Goal: Task Accomplishment & Management: Complete application form

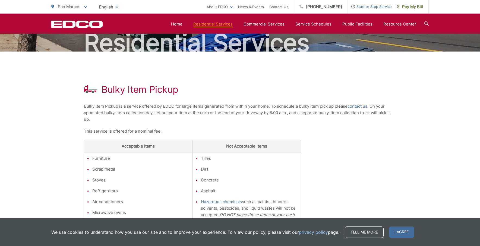
scroll to position [54, 0]
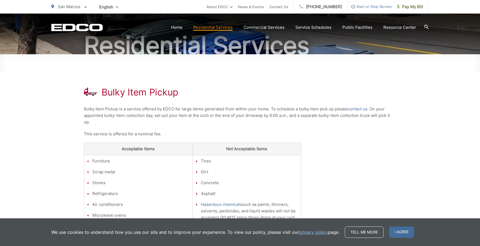
click at [352, 139] on div "Bulky Item Pickup Bulky Item Pickup is a service offered by EDCO for large item…" at bounding box center [240, 168] width 312 height 229
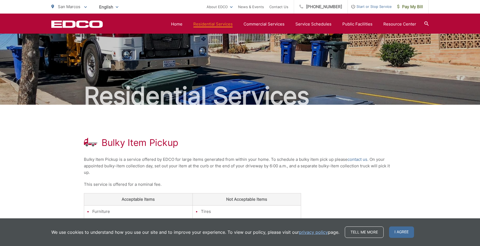
scroll to position [0, 0]
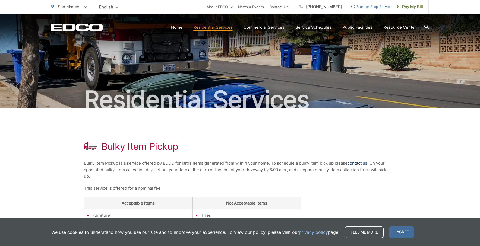
click at [356, 163] on link "contact us" at bounding box center [358, 163] width 20 height 7
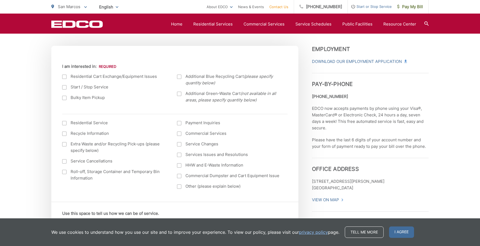
scroll to position [190, 0]
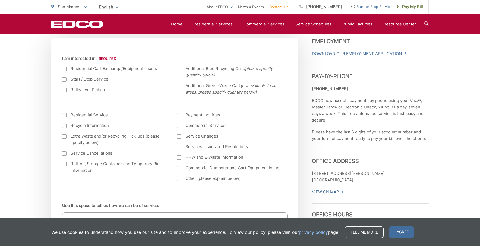
click at [65, 89] on div at bounding box center [64, 90] width 4 height 4
click at [0, 0] on input "Bulky Item Pickup" at bounding box center [0, 0] width 0 height 0
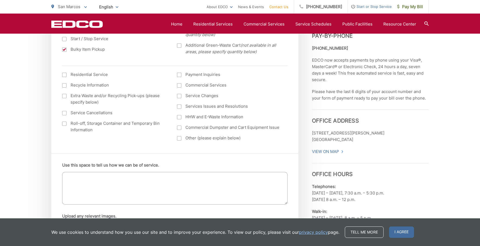
scroll to position [299, 0]
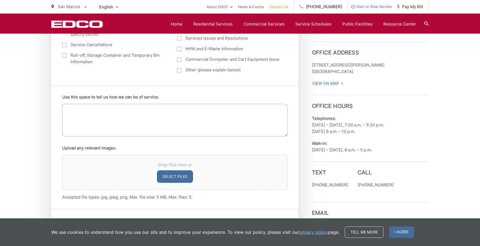
click at [170, 118] on textarea "Use this space to tell us how we can be of service." at bounding box center [174, 120] width 225 height 33
click at [230, 105] on textarea "Queen size mattress, queen size box spring, queen size metal frame" at bounding box center [174, 120] width 225 height 33
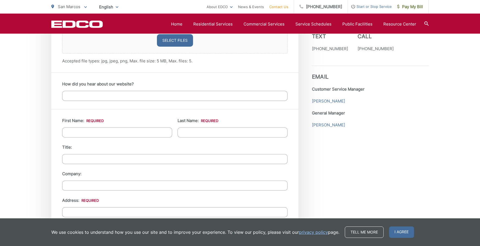
scroll to position [434, 0]
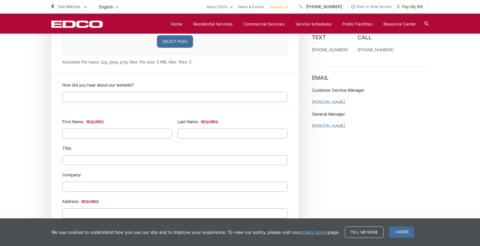
type textarea "Queen size mattress, queen size box spring, queen size metal frame"
click at [133, 128] on li "First Name: *" at bounding box center [117, 129] width 110 height 20
click at [125, 98] on input "How did you hear about our website?" at bounding box center [174, 97] width 225 height 10
type input "ED"
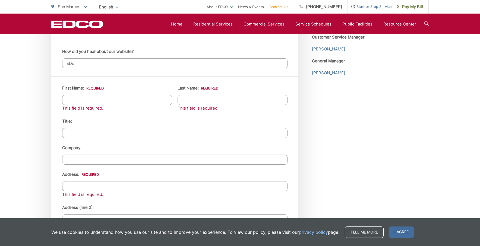
scroll to position [489, 0]
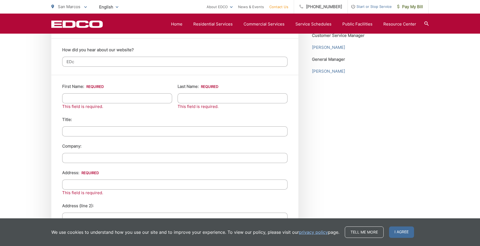
click at [98, 62] on input "EDc" at bounding box center [174, 62] width 225 height 10
type input "EDCO"
click at [121, 99] on input "First Name: *" at bounding box center [117, 98] width 110 height 10
type input "[PERSON_NAME]"
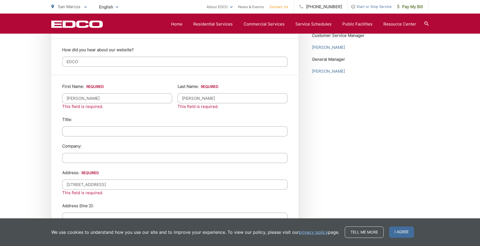
type input "556 almond rd"
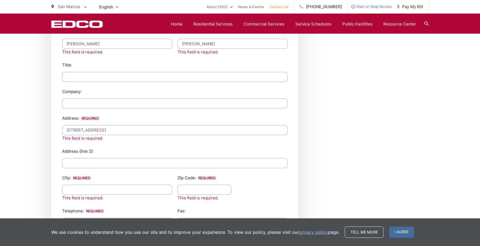
scroll to position [625, 0]
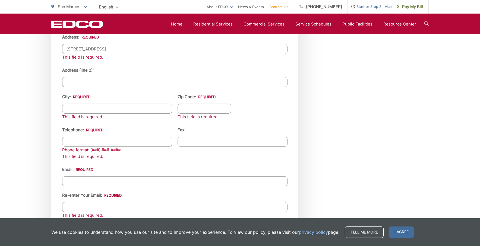
click at [146, 112] on input "City: *" at bounding box center [117, 109] width 110 height 10
type input "san marcos"
type input "c"
type input "92078"
type input "(760) 420-4772"
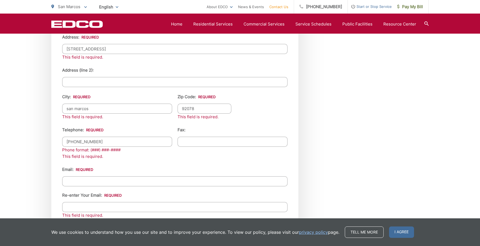
type input "(___) ___-____"
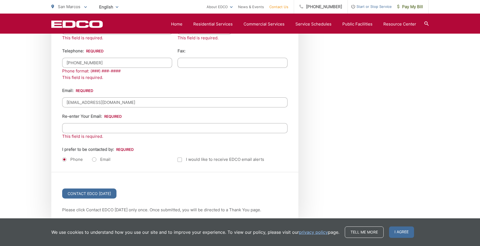
scroll to position [706, 0]
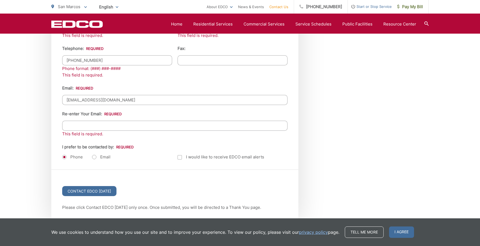
type input "jasonmerill58@yahoo.com"
click at [140, 127] on input "Re-enter Your Email:" at bounding box center [174, 126] width 225 height 10
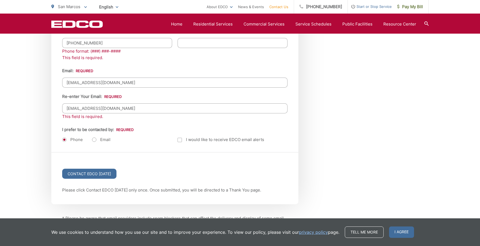
scroll to position [733, 0]
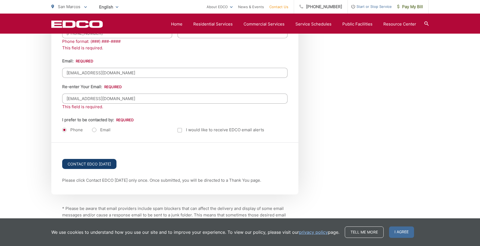
type input "jasonmerrill58@yahoo.com"
drag, startPoint x: 80, startPoint y: 165, endPoint x: 81, endPoint y: 169, distance: 3.5
click at [81, 169] on input "Contact EDCO Today" at bounding box center [89, 164] width 54 height 10
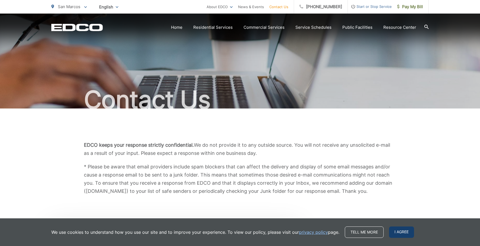
click at [399, 231] on span "I agree" at bounding box center [401, 232] width 25 height 11
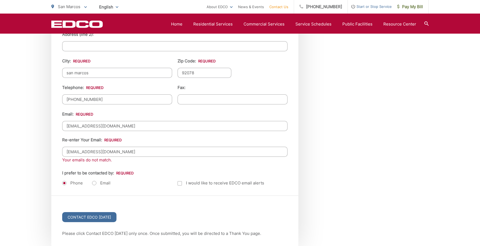
scroll to position [650, 0]
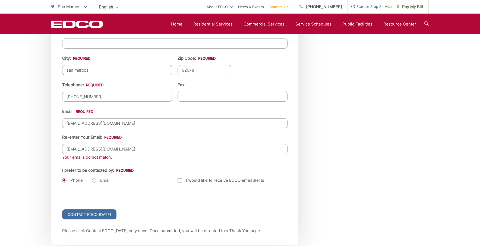
click at [83, 122] on input "jasonmerill58@yahoo.com" at bounding box center [174, 123] width 225 height 10
type input "jasonmerrill58@yahoo.com"
click at [154, 138] on div "Email: jasonmerrill58@yahoo.com Re-enter Your Email: jasonmerrill58@yahoo.com" at bounding box center [174, 131] width 225 height 46
click at [109, 217] on input "Contact EDCO Today" at bounding box center [89, 215] width 54 height 10
